Goal: Information Seeking & Learning: Find specific fact

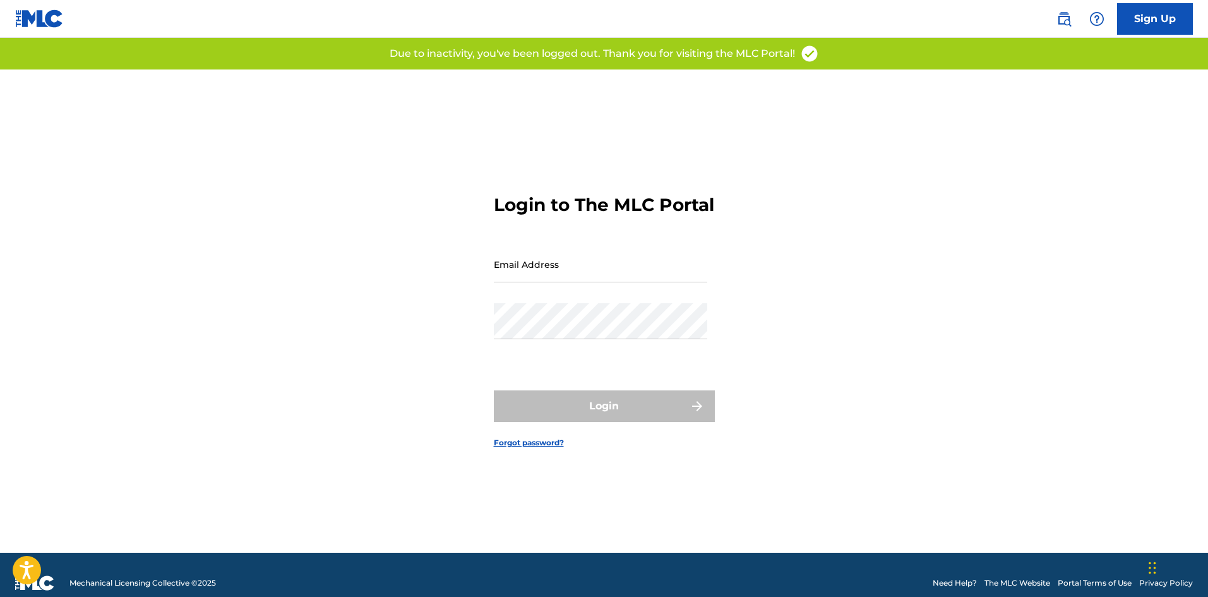
drag, startPoint x: 39, startPoint y: 18, endPoint x: 22, endPoint y: 1, distance: 24.6
click at [39, 18] on img at bounding box center [39, 18] width 49 height 18
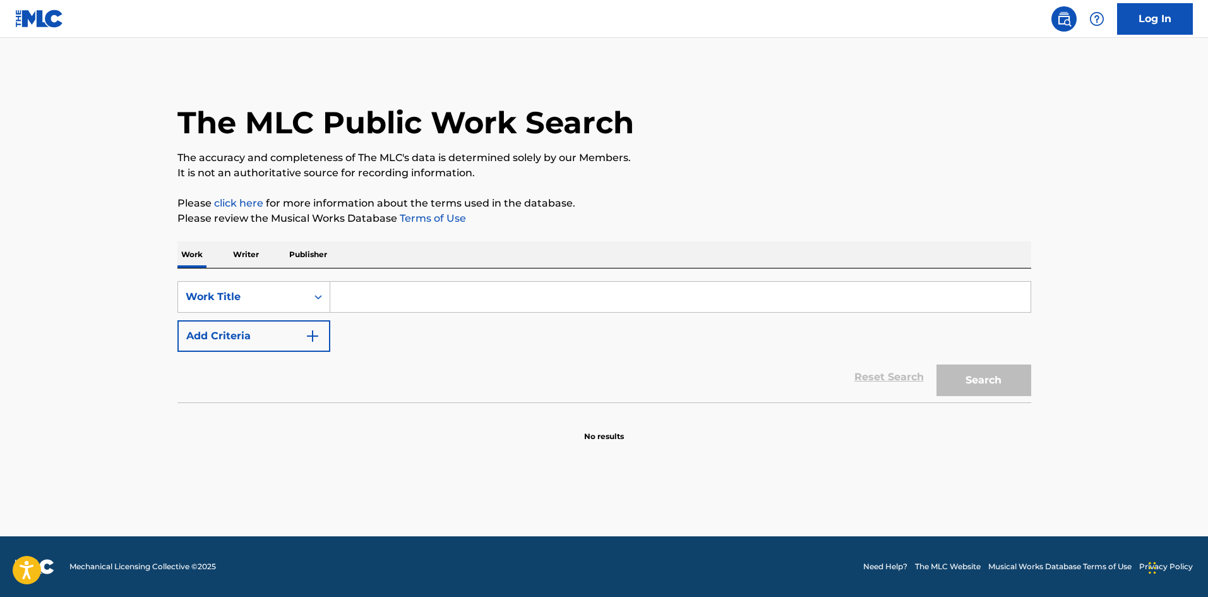
click at [477, 283] on input "Search Form" at bounding box center [680, 297] width 700 height 30
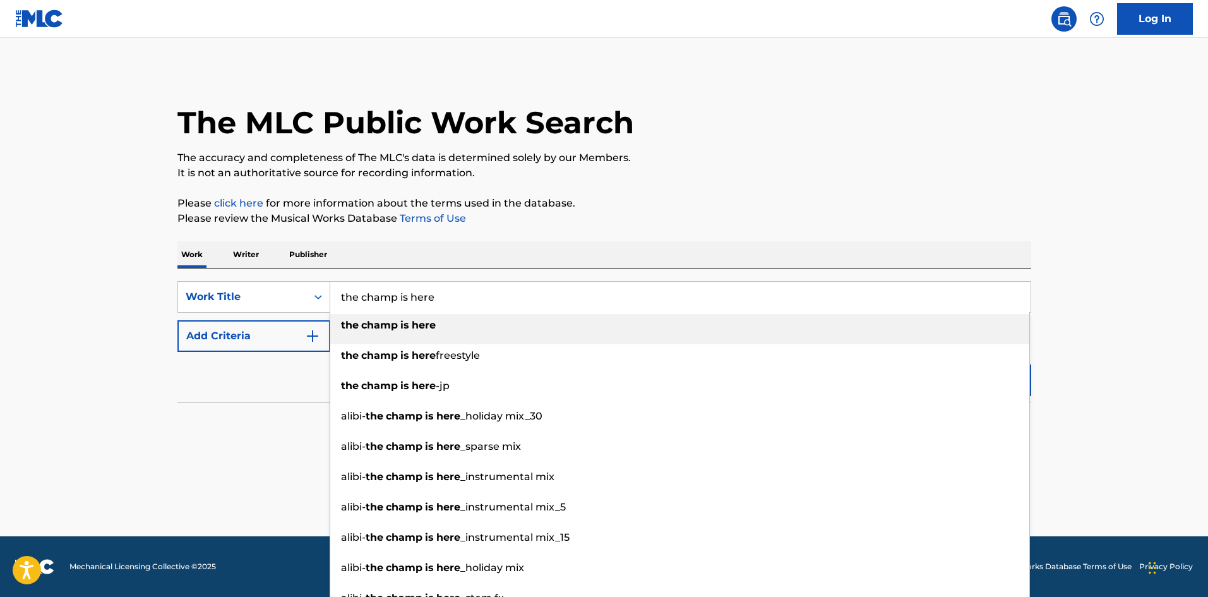
type input "the champ is here"
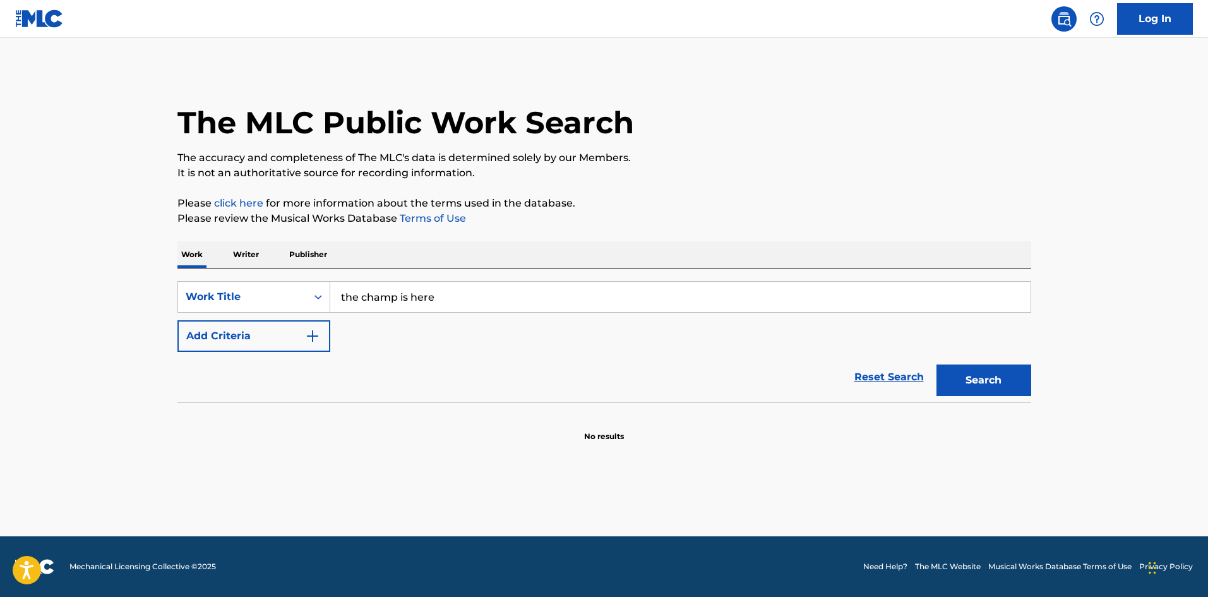
click at [309, 327] on button "Add Criteria" at bounding box center [253, 336] width 153 height 32
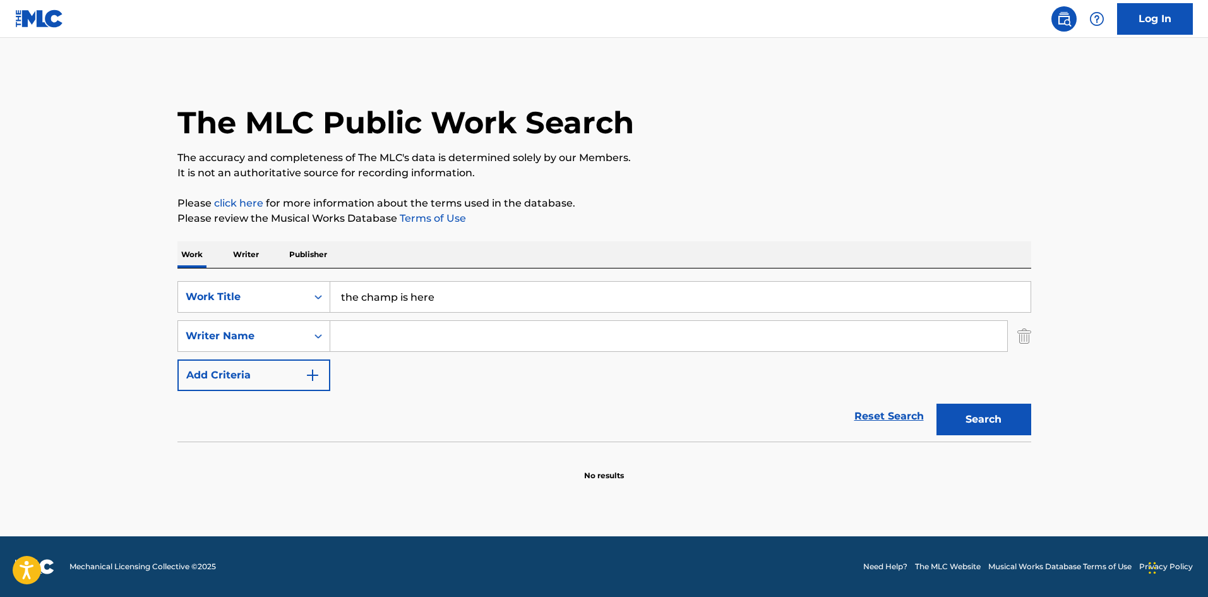
click at [378, 345] on input "Search Form" at bounding box center [668, 336] width 677 height 30
type input "[PERSON_NAME]"
click at [936, 403] on button "Search" at bounding box center [983, 419] width 95 height 32
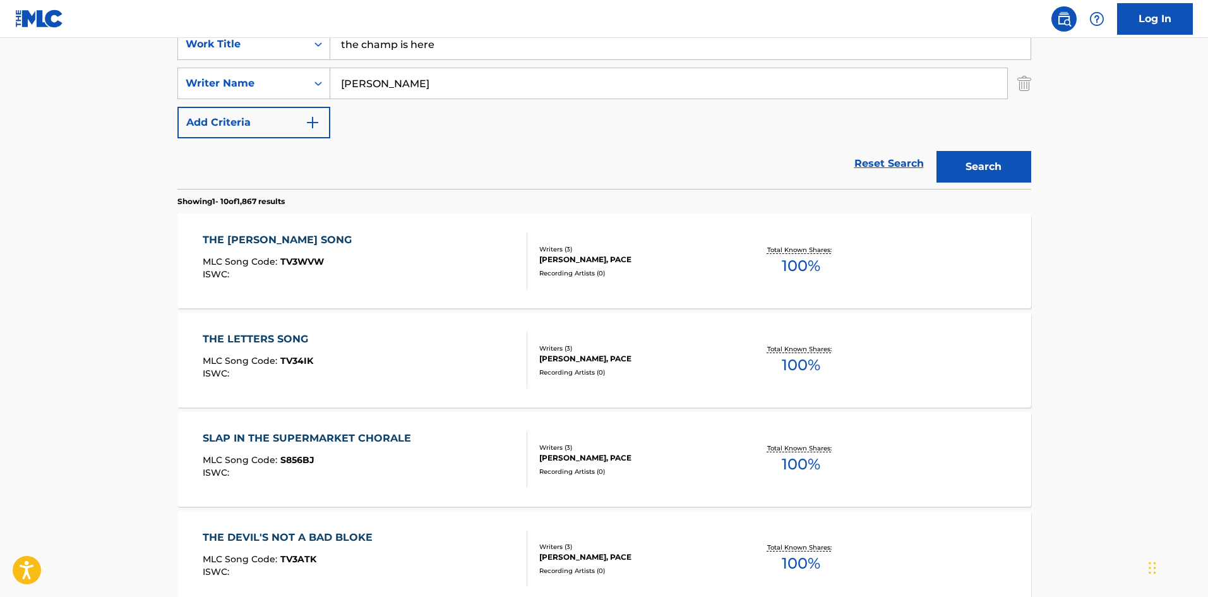
scroll to position [84, 0]
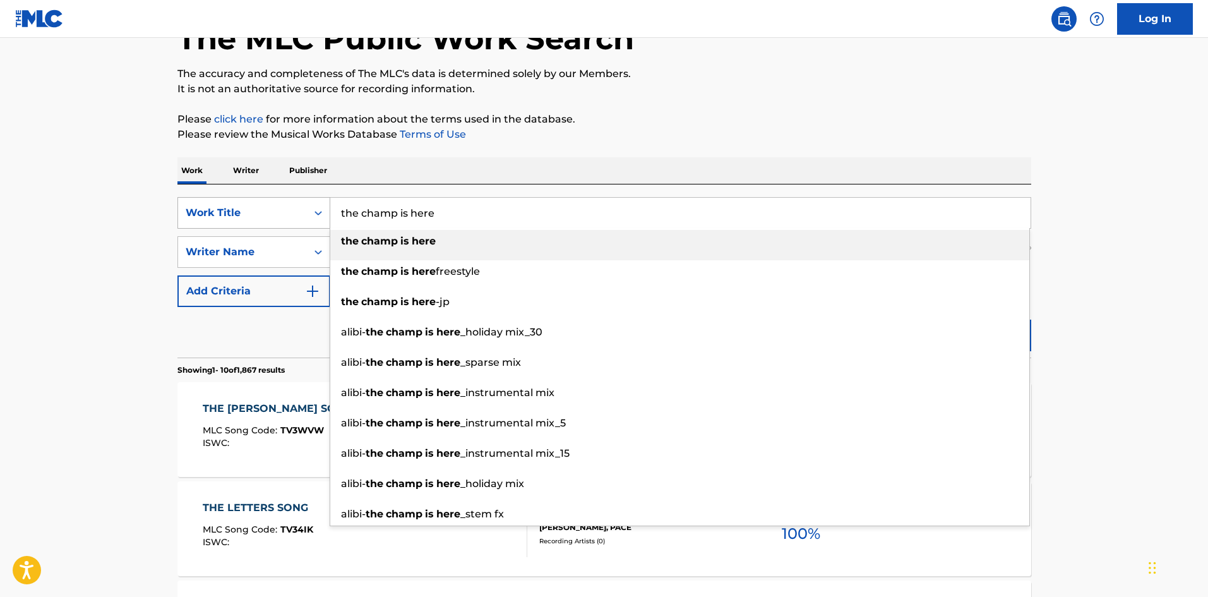
drag, startPoint x: 363, startPoint y: 209, endPoint x: 299, endPoint y: 206, distance: 64.5
click at [299, 206] on div "SearchWithCriteria8656dca4-674b-42d0-96d9-04c22e07e20d Work Title the champ is …" at bounding box center [604, 213] width 854 height 32
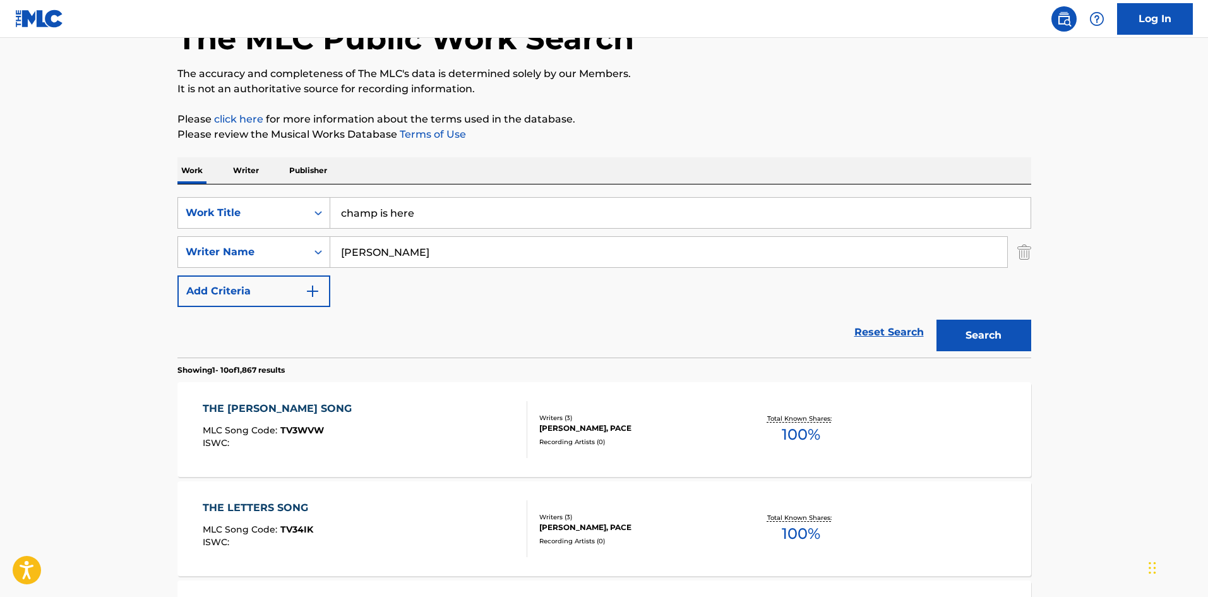
click at [964, 339] on button "Search" at bounding box center [983, 336] width 95 height 32
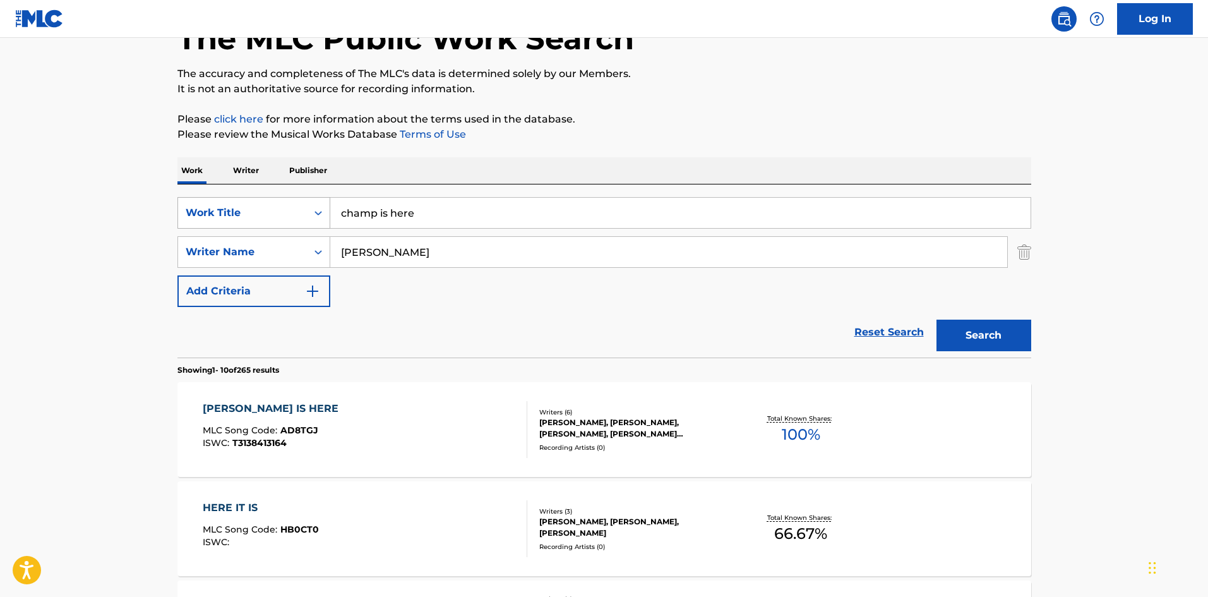
click at [244, 215] on div "SearchWithCriteria8656dca4-674b-42d0-96d9-04c22e07e20d Work Title champ is here" at bounding box center [604, 213] width 854 height 32
type input "time's up"
click at [977, 338] on button "Search" at bounding box center [983, 336] width 95 height 32
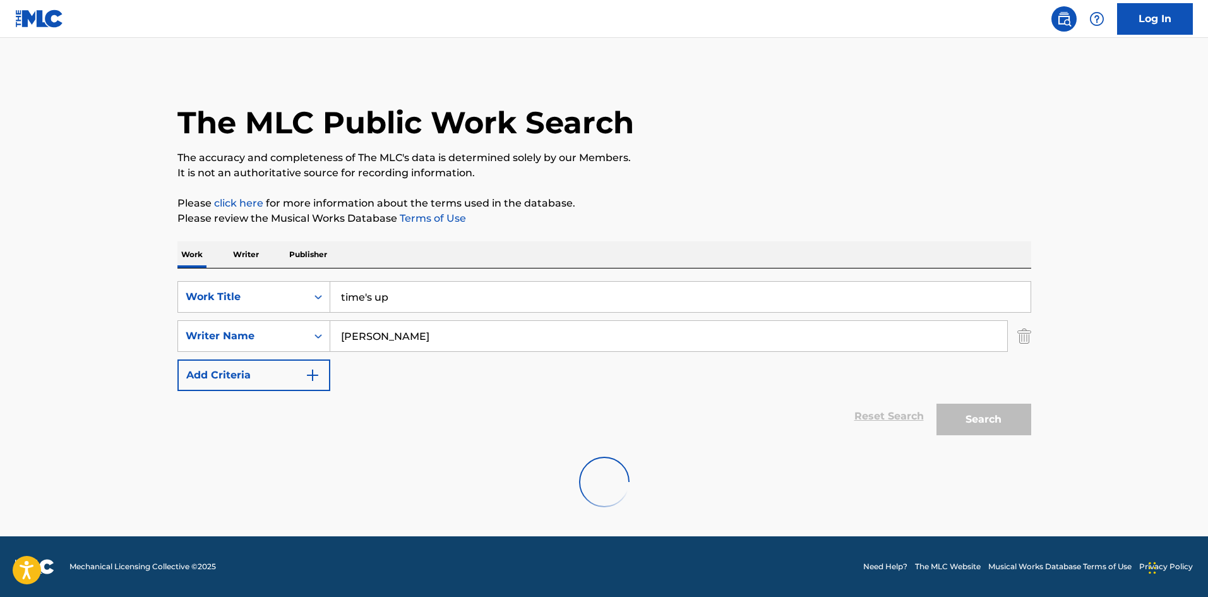
scroll to position [0, 0]
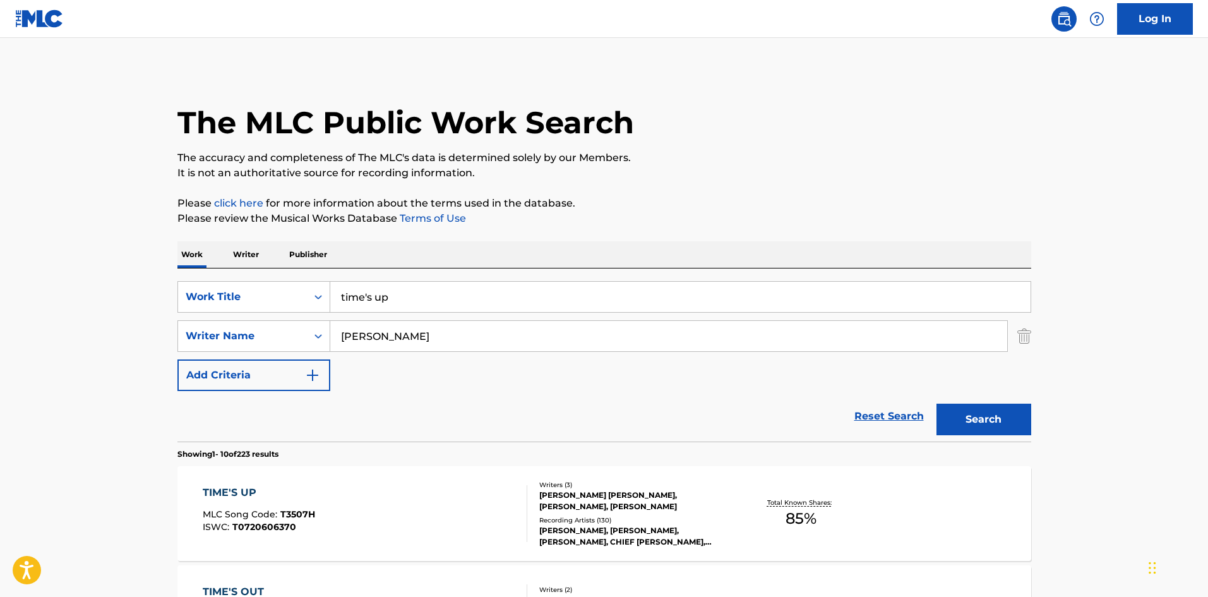
click at [624, 493] on div "[PERSON_NAME] [PERSON_NAME], [PERSON_NAME], [PERSON_NAME]" at bounding box center [634, 500] width 191 height 23
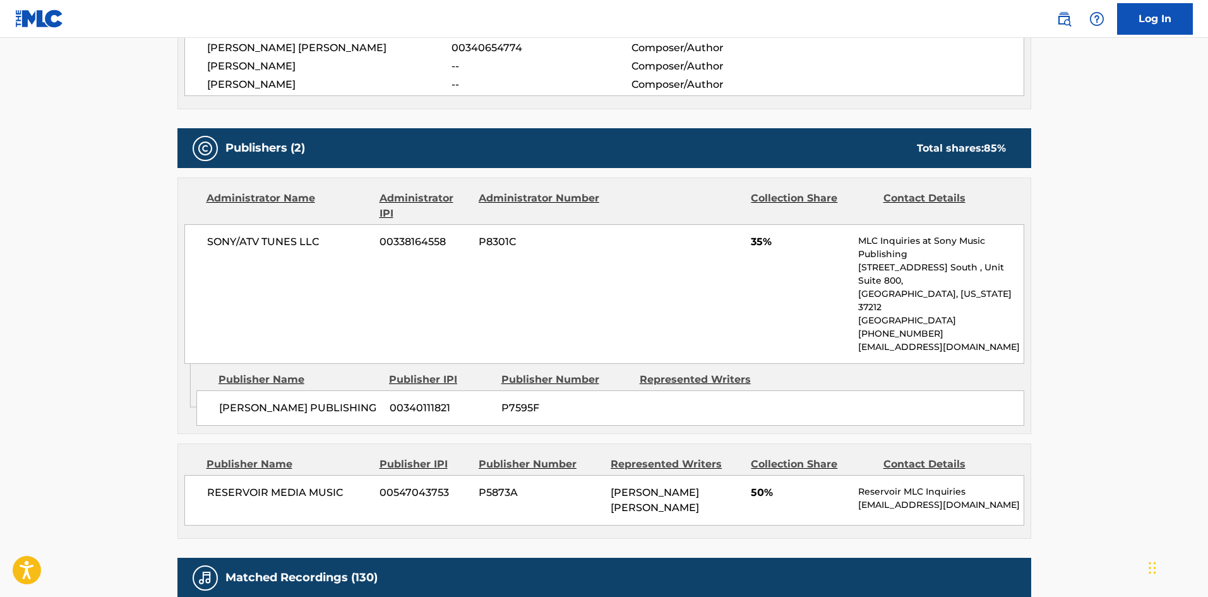
scroll to position [505, 0]
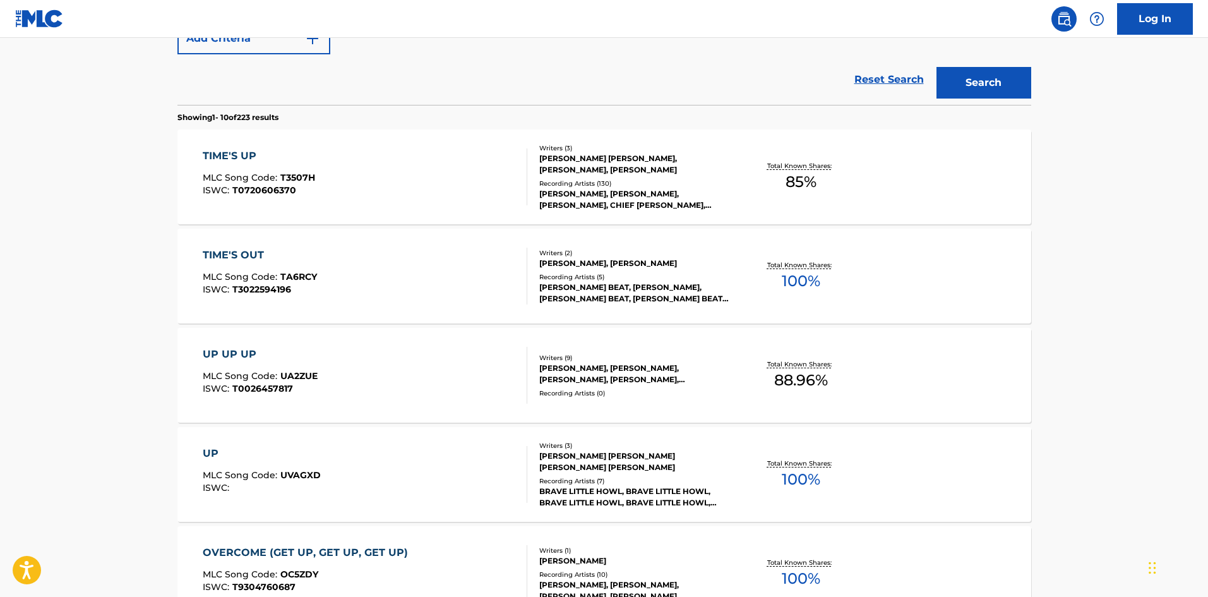
scroll to position [169, 0]
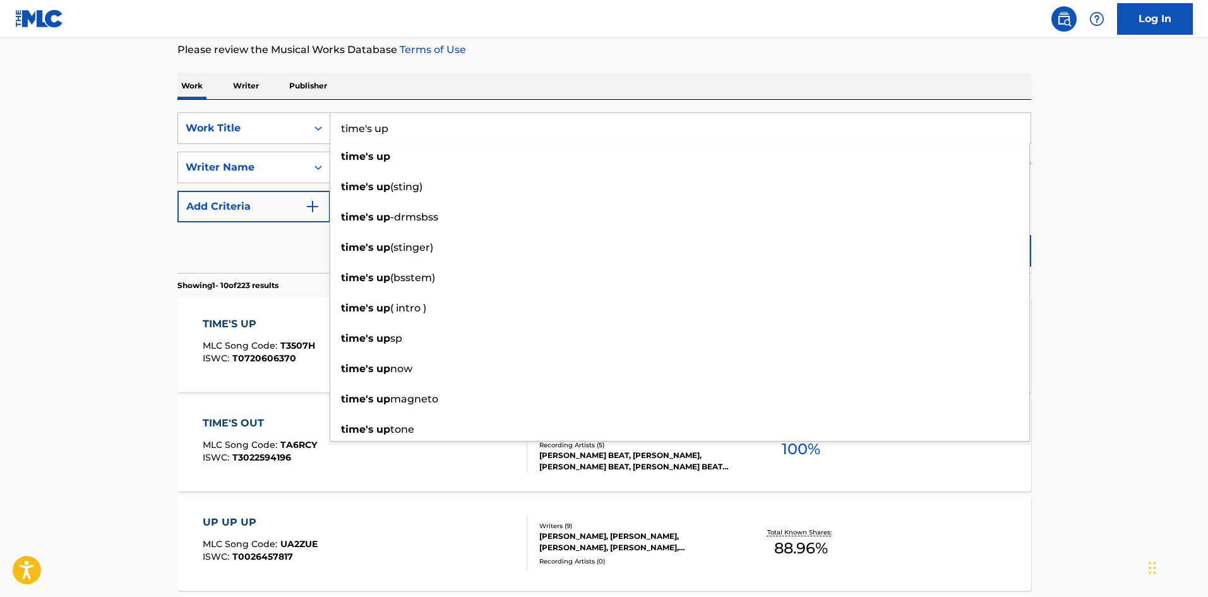
drag, startPoint x: 494, startPoint y: 124, endPoint x: 247, endPoint y: 150, distance: 248.2
click at [247, 150] on div "SearchWithCriteria8656dca4-674b-42d0-96d9-04c22e07e20d Work Title time's up tim…" at bounding box center [604, 167] width 854 height 110
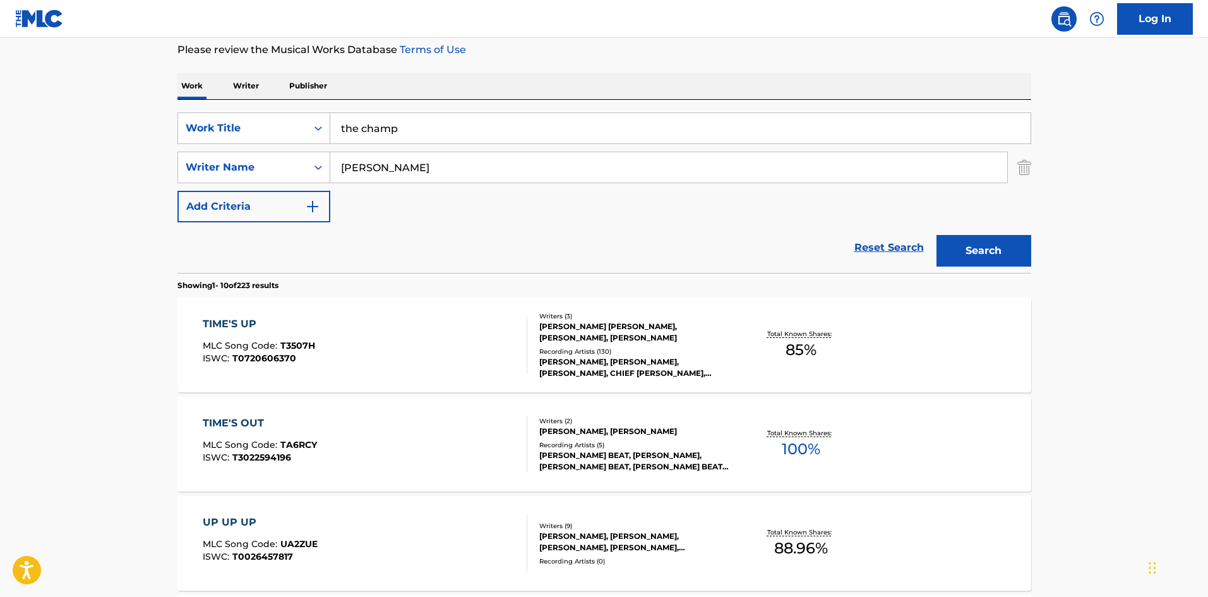
click at [535, 169] on input "[PERSON_NAME]" at bounding box center [668, 167] width 677 height 30
click at [957, 246] on button "Search" at bounding box center [983, 251] width 95 height 32
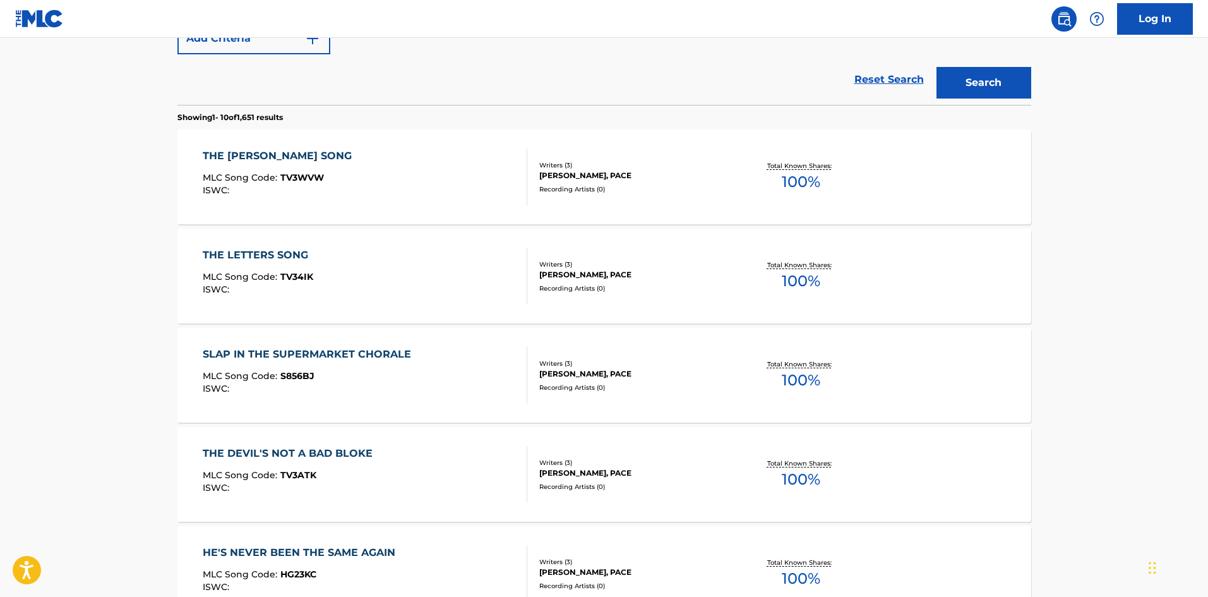
scroll to position [0, 0]
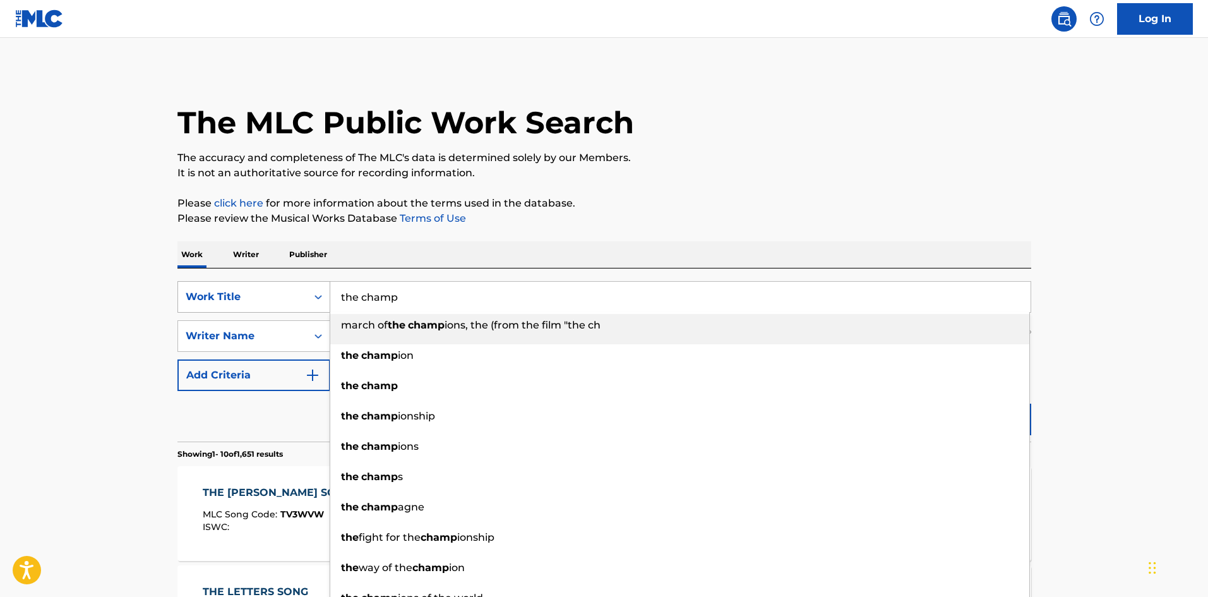
drag, startPoint x: 438, startPoint y: 301, endPoint x: 295, endPoint y: 294, distance: 142.8
click at [295, 294] on div "SearchWithCriteria8656dca4-674b-42d0-96d9-04c22e07e20d Work Title the champ mar…" at bounding box center [604, 297] width 854 height 32
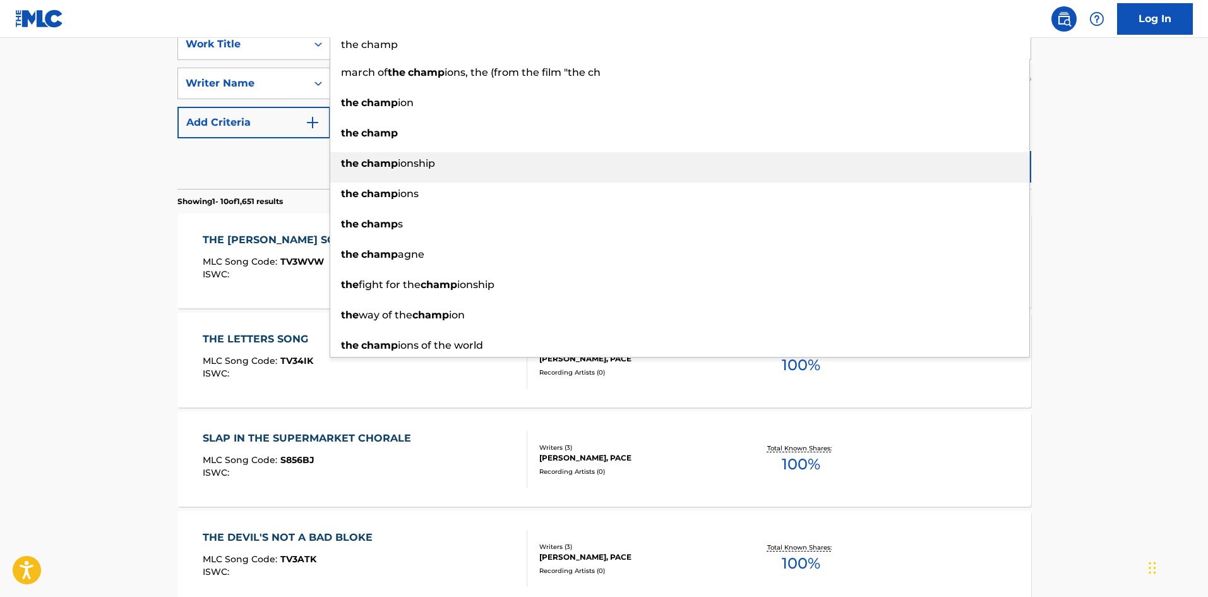
scroll to position [84, 0]
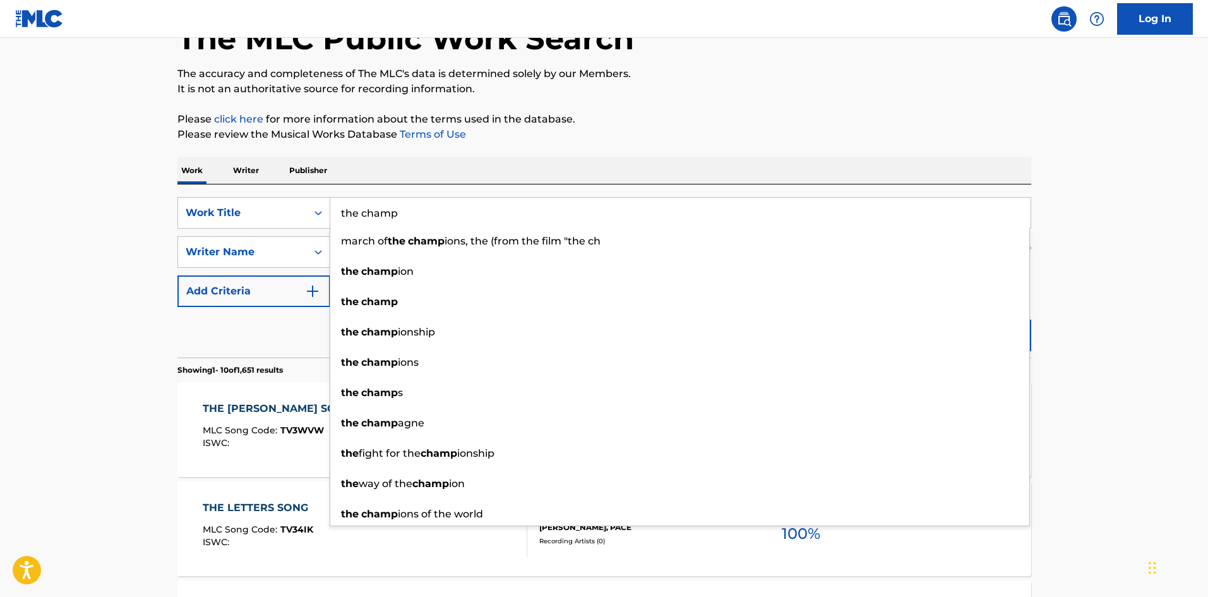
drag, startPoint x: 433, startPoint y: 212, endPoint x: 439, endPoint y: 215, distance: 6.5
click at [433, 212] on input "the champ" at bounding box center [680, 213] width 700 height 30
drag, startPoint x: 439, startPoint y: 215, endPoint x: 242, endPoint y: 204, distance: 197.3
click at [254, 215] on div "SearchWithCriteria8656dca4-674b-42d0-96d9-04c22e07e20d Work Title the champ mar…" at bounding box center [604, 213] width 854 height 32
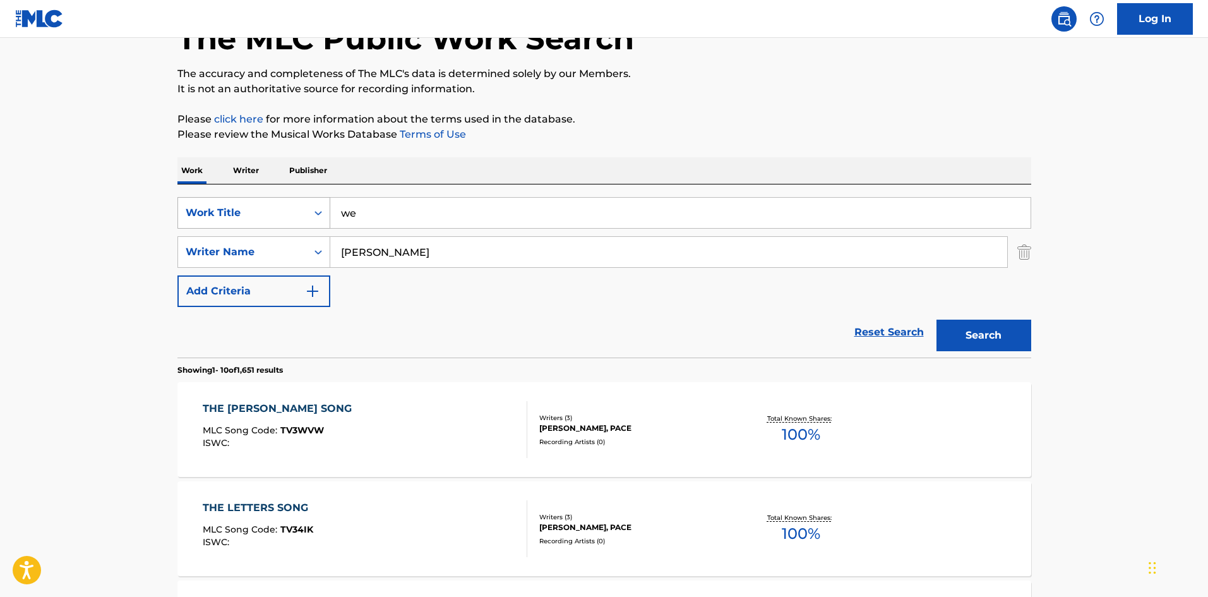
type input "w"
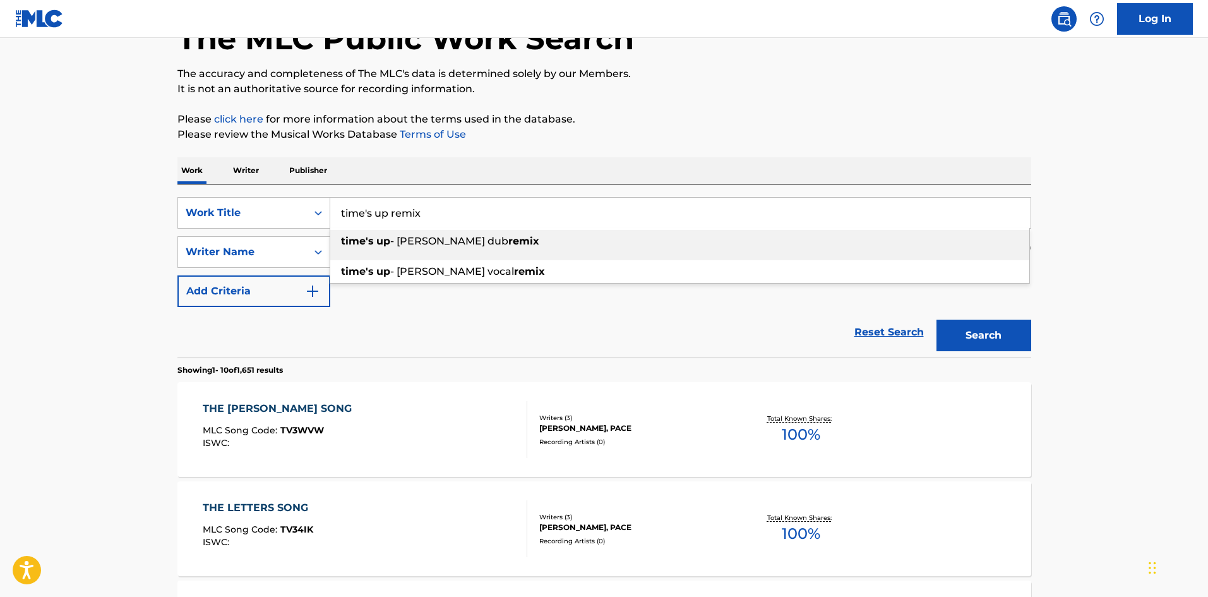
type input "time's up remix"
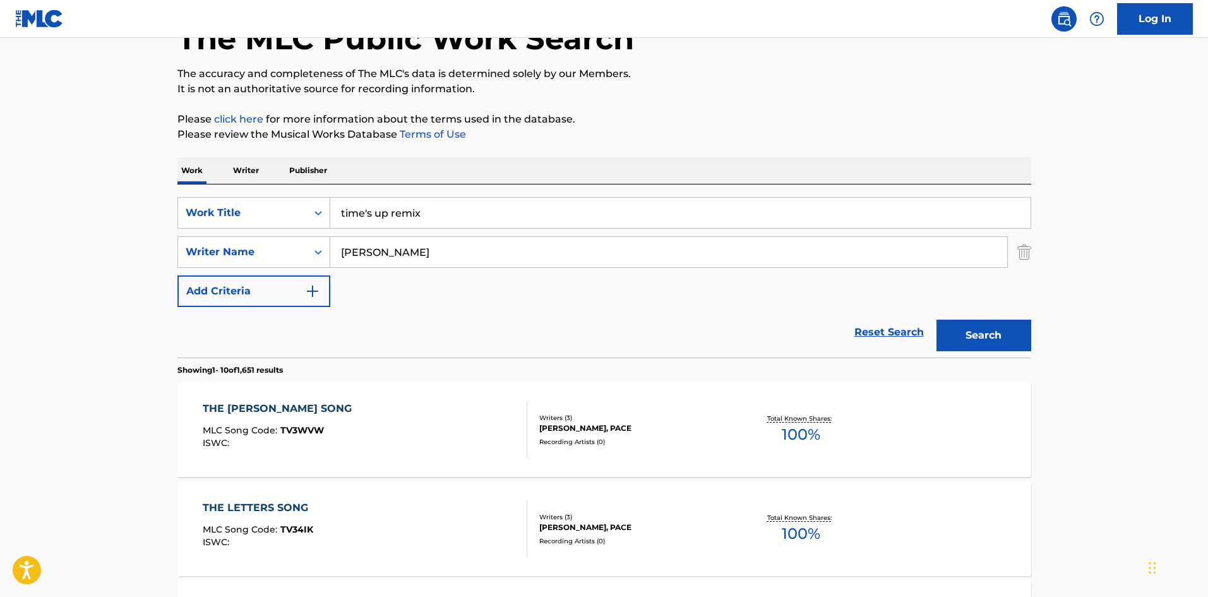
click at [502, 247] on input "[PERSON_NAME]" at bounding box center [668, 252] width 677 height 30
click at [972, 327] on button "Search" at bounding box center [983, 336] width 95 height 32
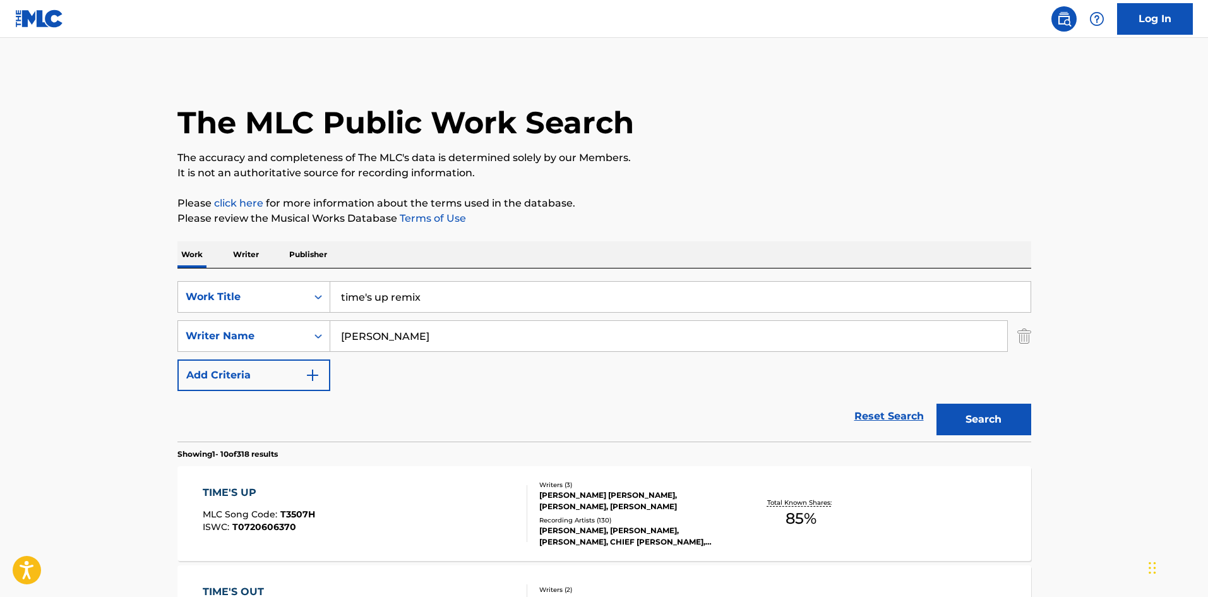
scroll to position [337, 0]
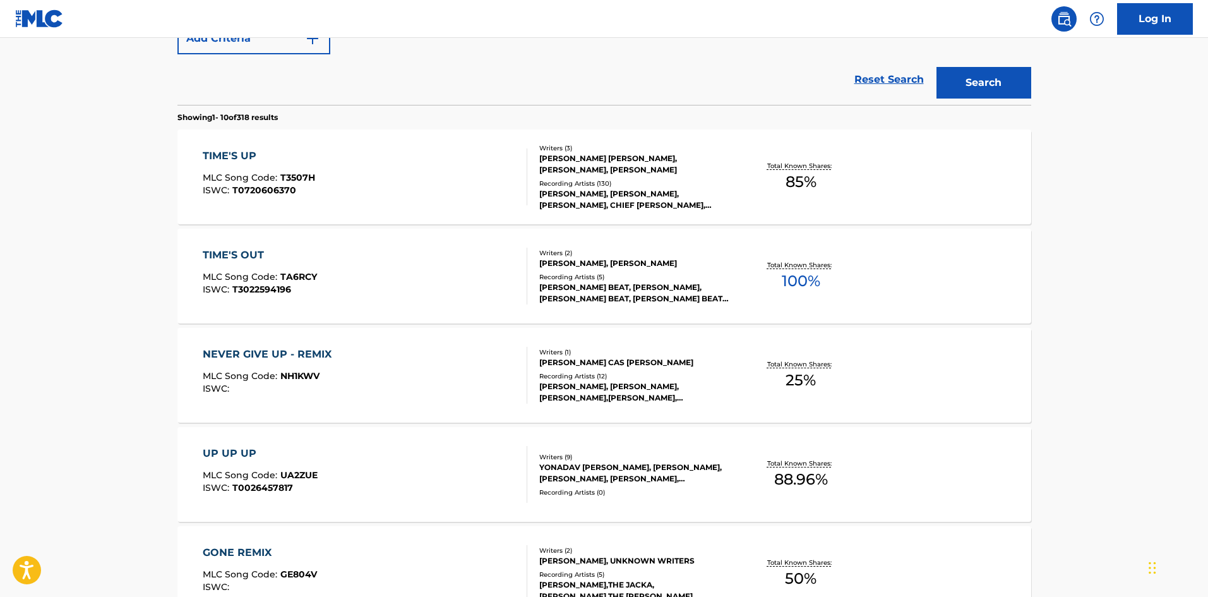
click at [520, 188] on div at bounding box center [522, 176] width 10 height 57
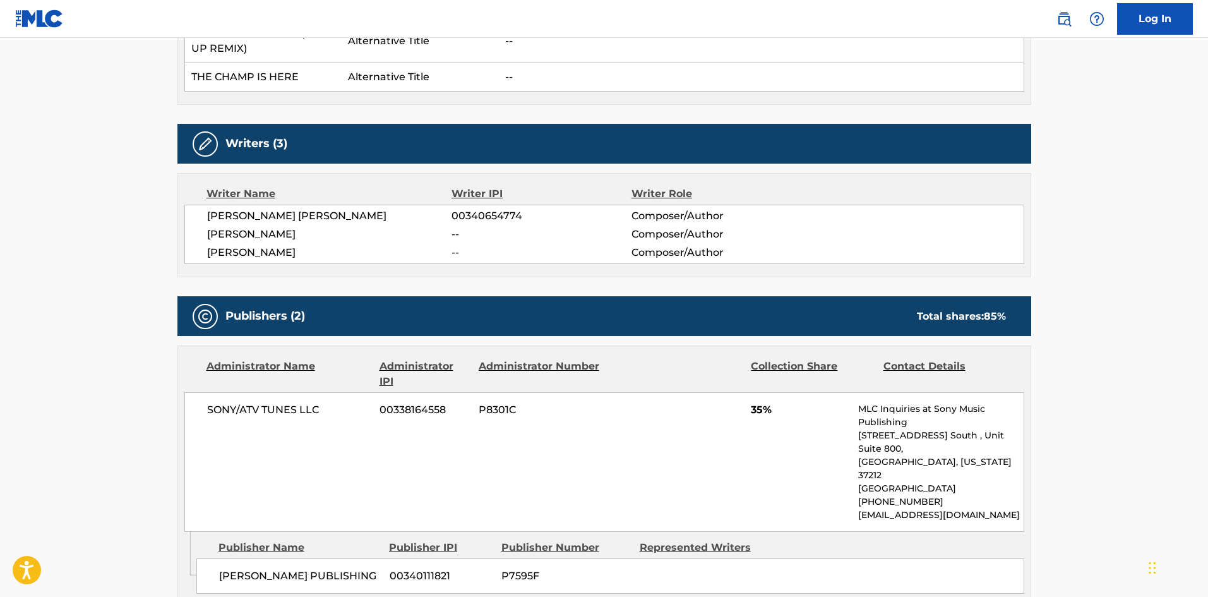
scroll to position [589, 0]
